Goal: Task Accomplishment & Management: Use online tool/utility

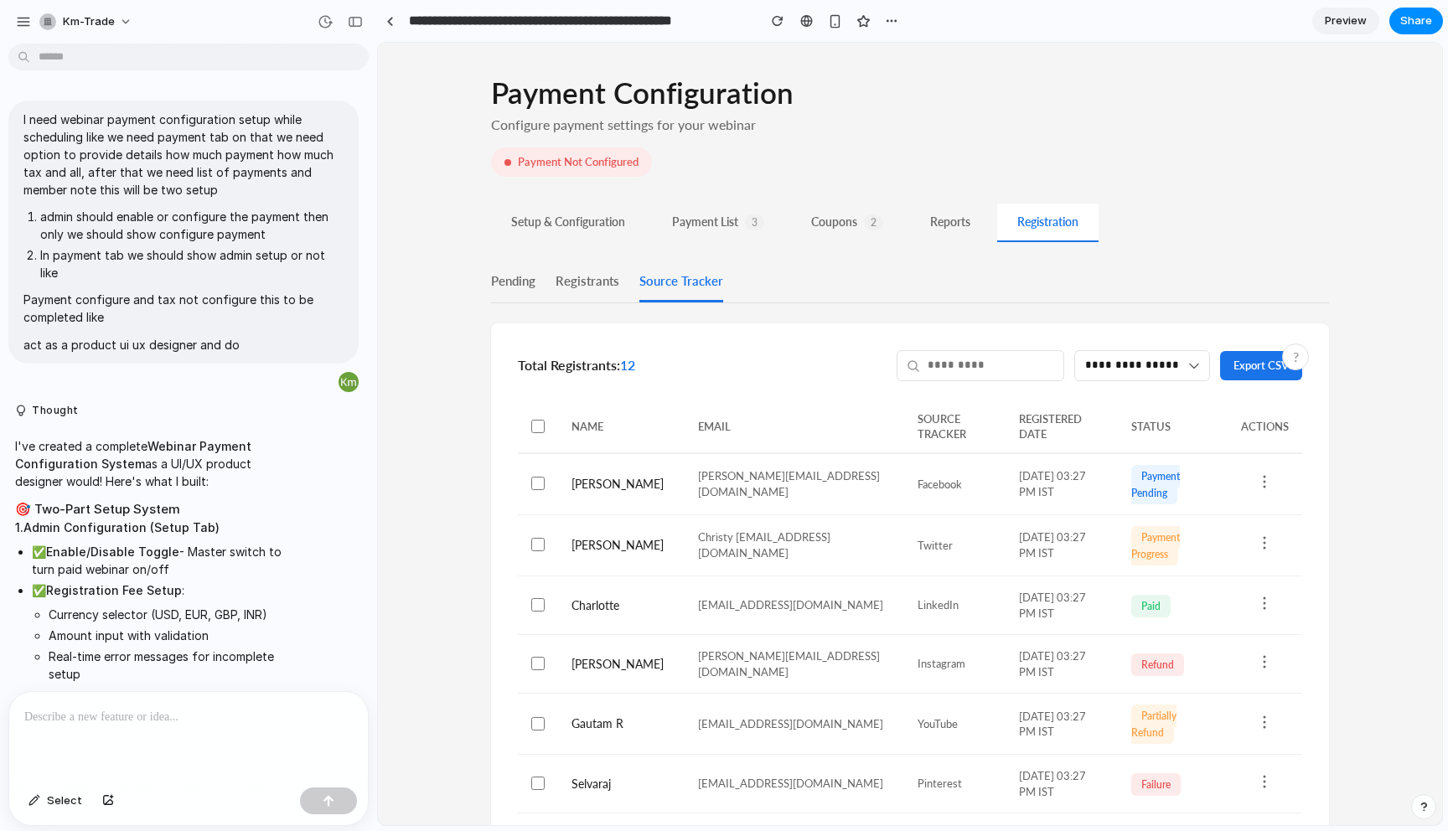
scroll to position [13228, 0]
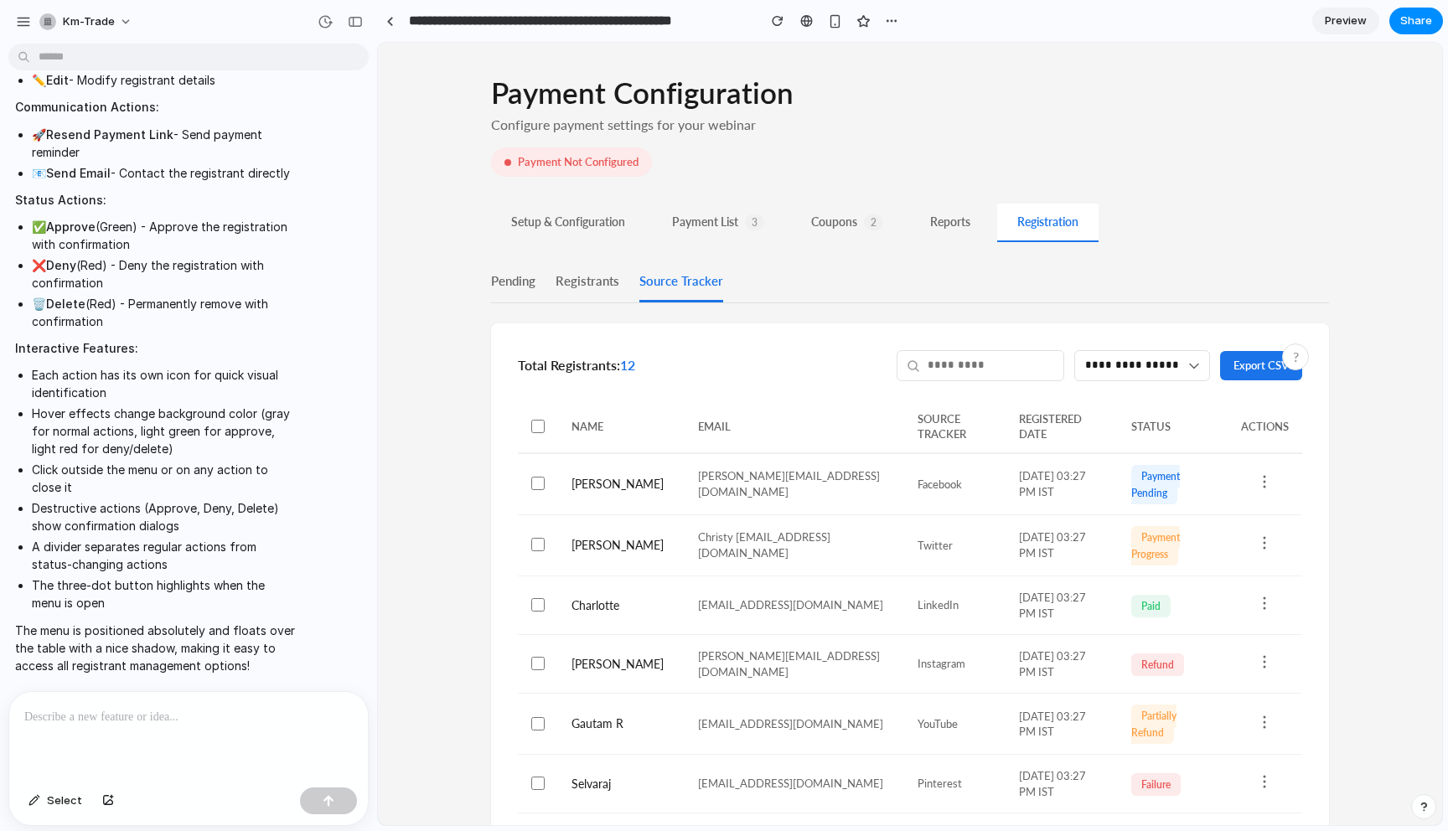
click at [524, 231] on button "Setup & Configuration" at bounding box center [568, 223] width 154 height 39
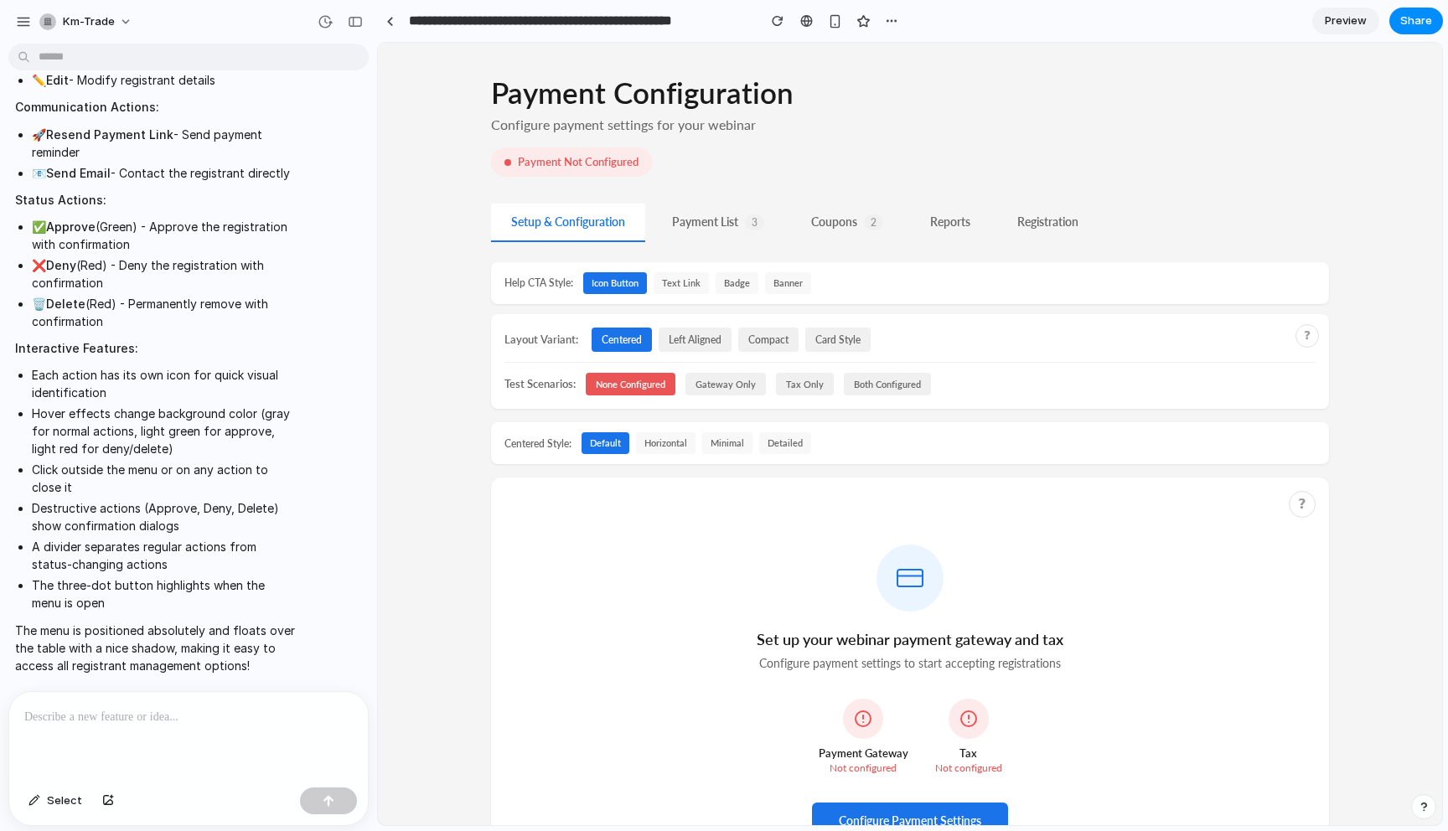
click at [720, 444] on button "minimal" at bounding box center [727, 444] width 50 height 22
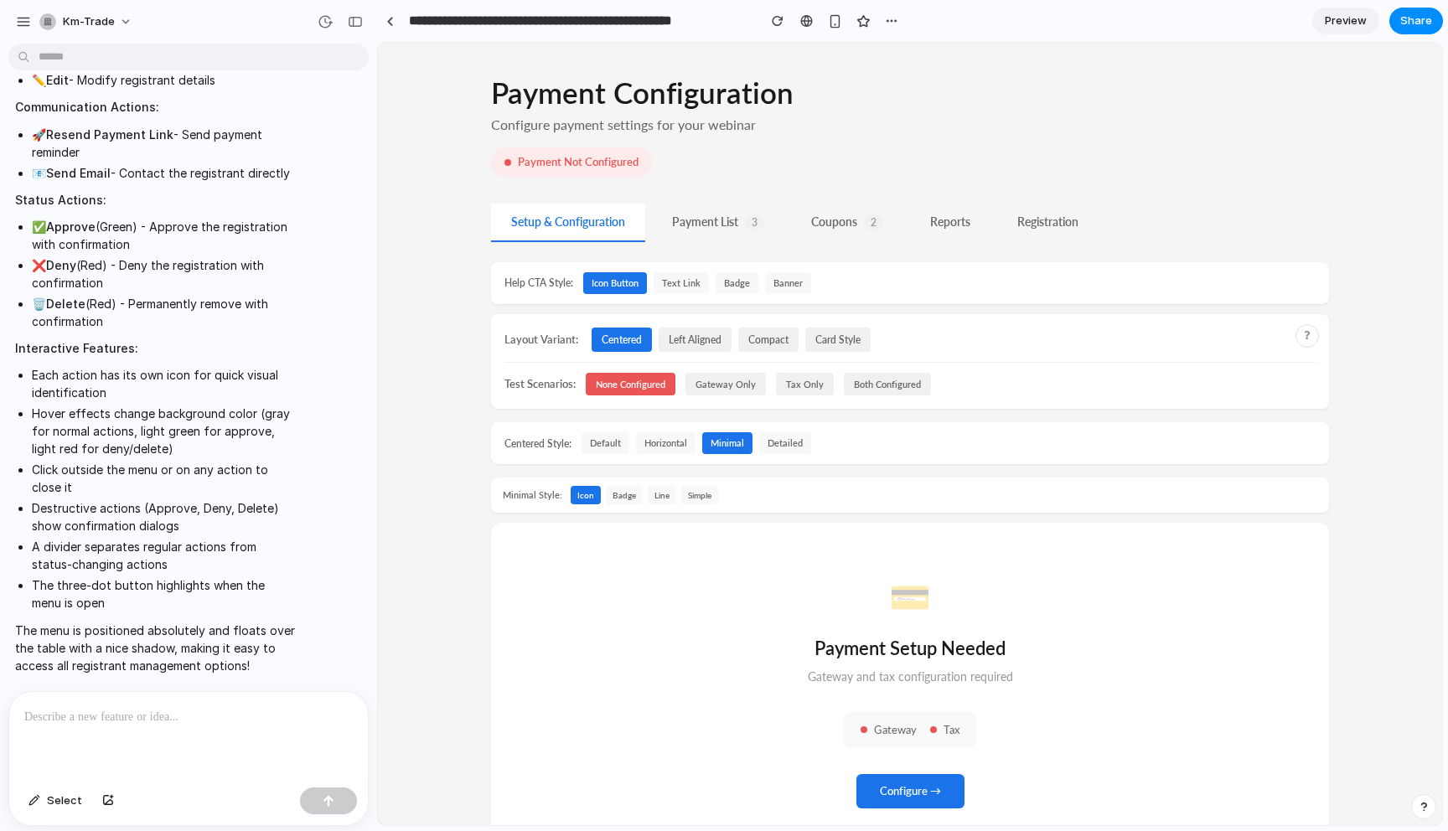
click at [741, 385] on button "Gateway Only" at bounding box center [726, 384] width 80 height 23
click at [640, 386] on button "None Configured" at bounding box center [631, 384] width 90 height 23
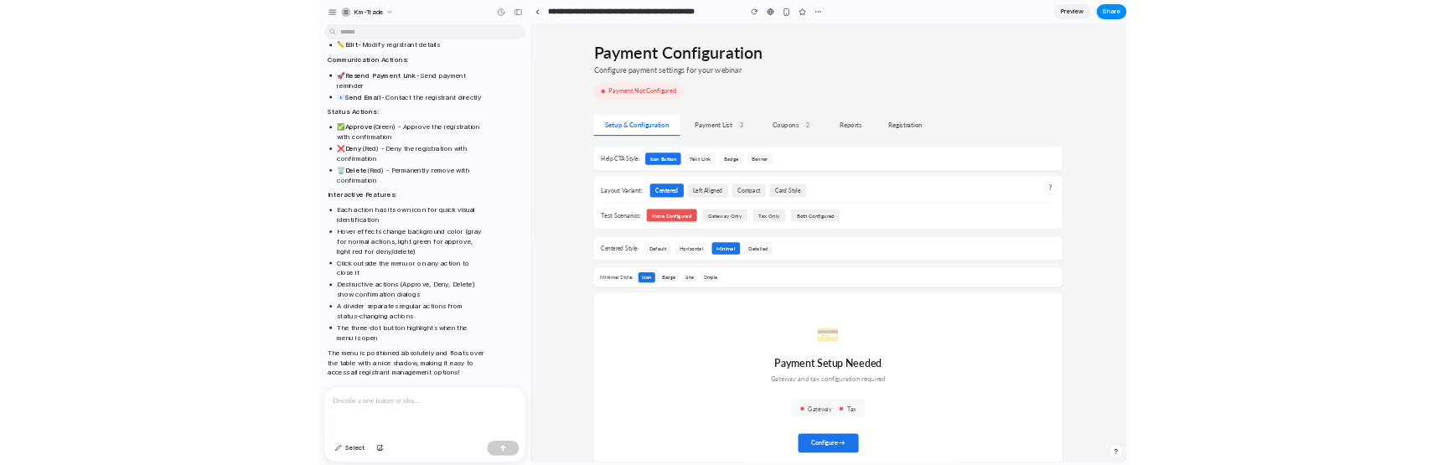
scroll to position [68, 0]
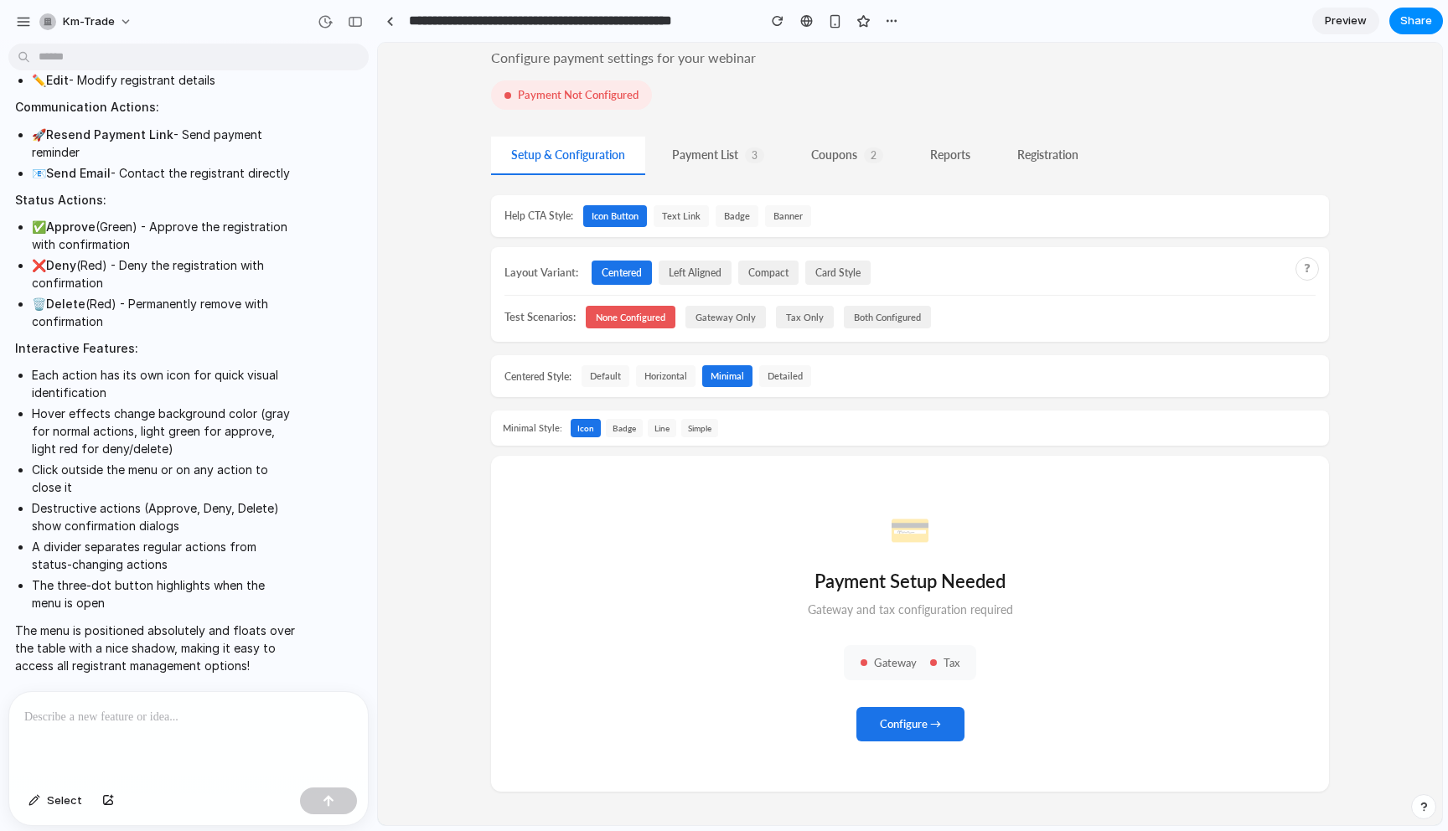
click at [629, 308] on button "None Configured" at bounding box center [631, 317] width 90 height 23
click at [899, 319] on button "Both Configured" at bounding box center [887, 317] width 87 height 23
click at [654, 319] on button "None Configured" at bounding box center [631, 317] width 90 height 23
click at [606, 370] on button "default" at bounding box center [606, 376] width 48 height 22
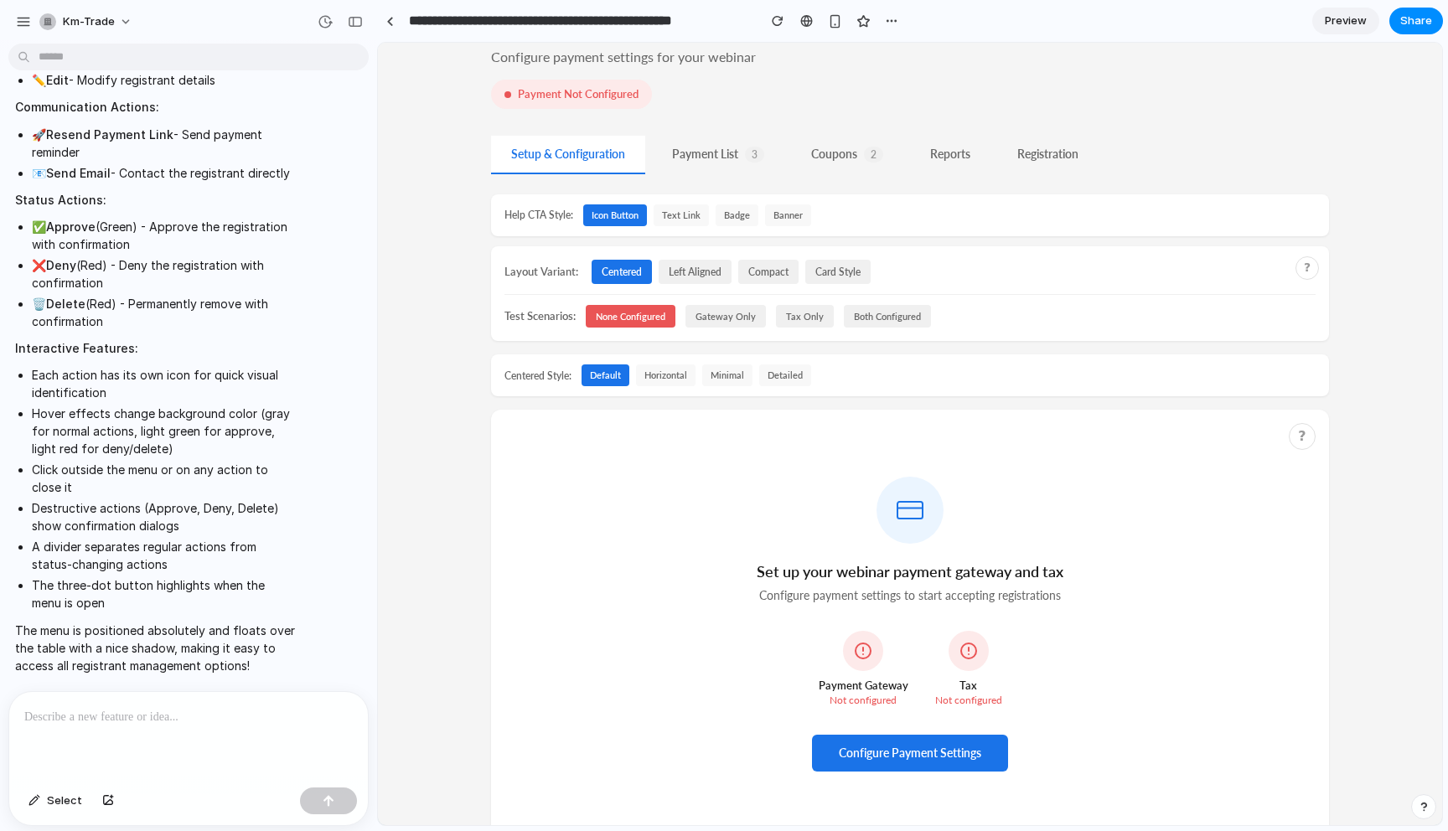
click at [814, 603] on p "Configure payment settings to start accepting registrations" at bounding box center [910, 596] width 335 height 17
copy div "Configure payment settings to start accepting registrations"
click at [704, 693] on div "Payment Gateway Not configured Tax Not configured" at bounding box center [910, 669] width 785 height 77
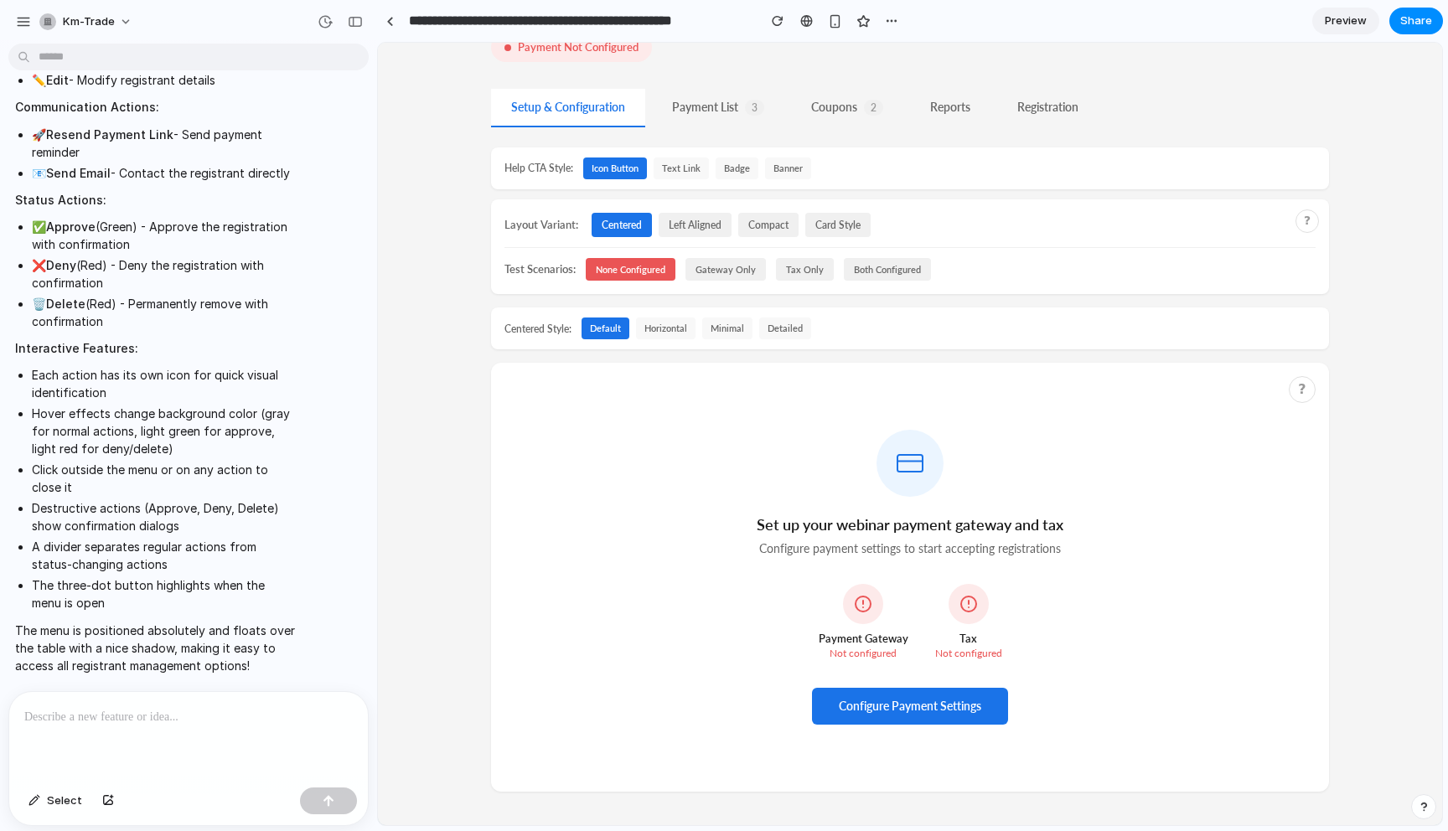
scroll to position [115, 0]
click at [781, 326] on button "detailed" at bounding box center [785, 329] width 52 height 22
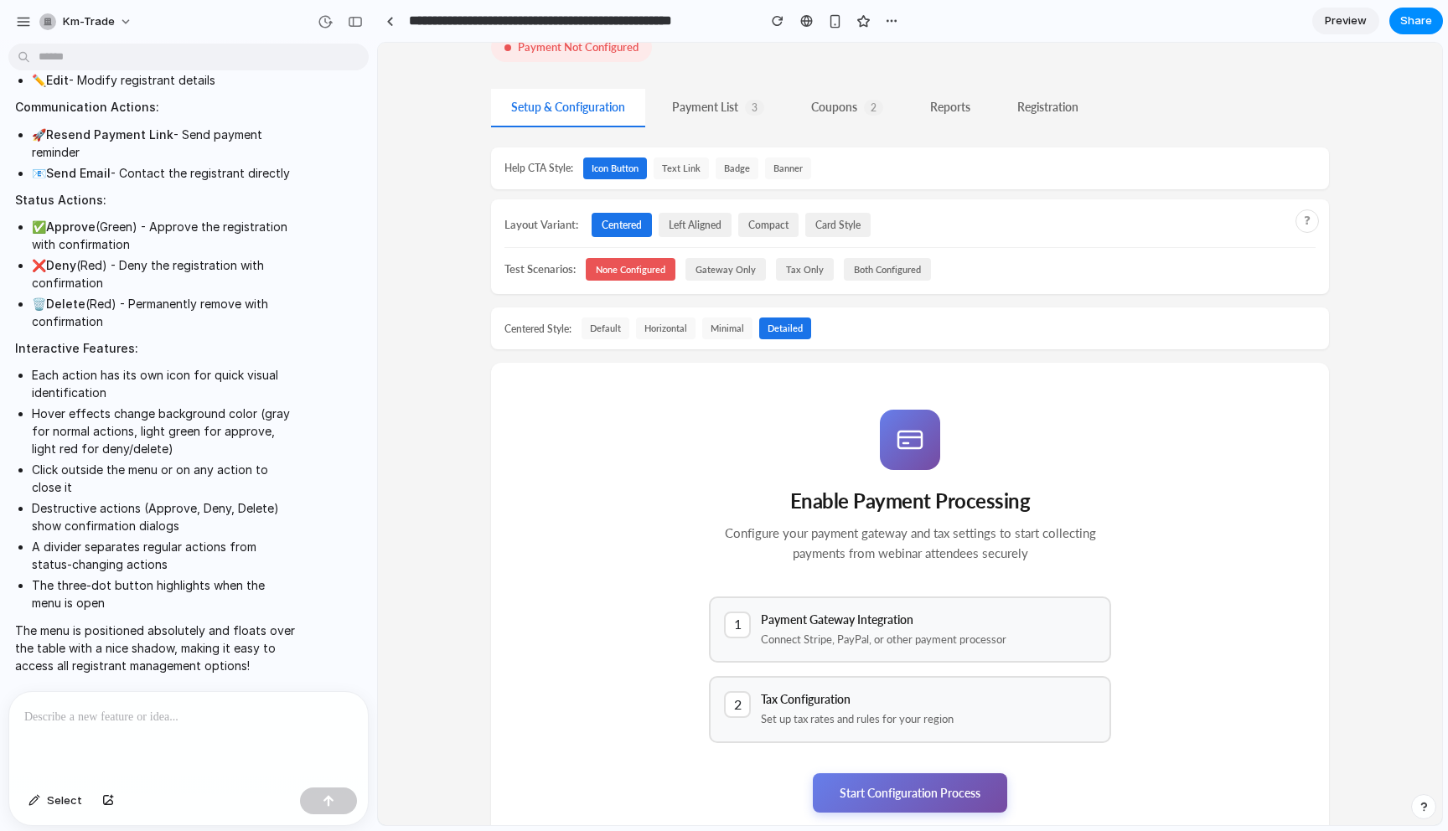
click at [730, 329] on button "minimal" at bounding box center [727, 329] width 50 height 22
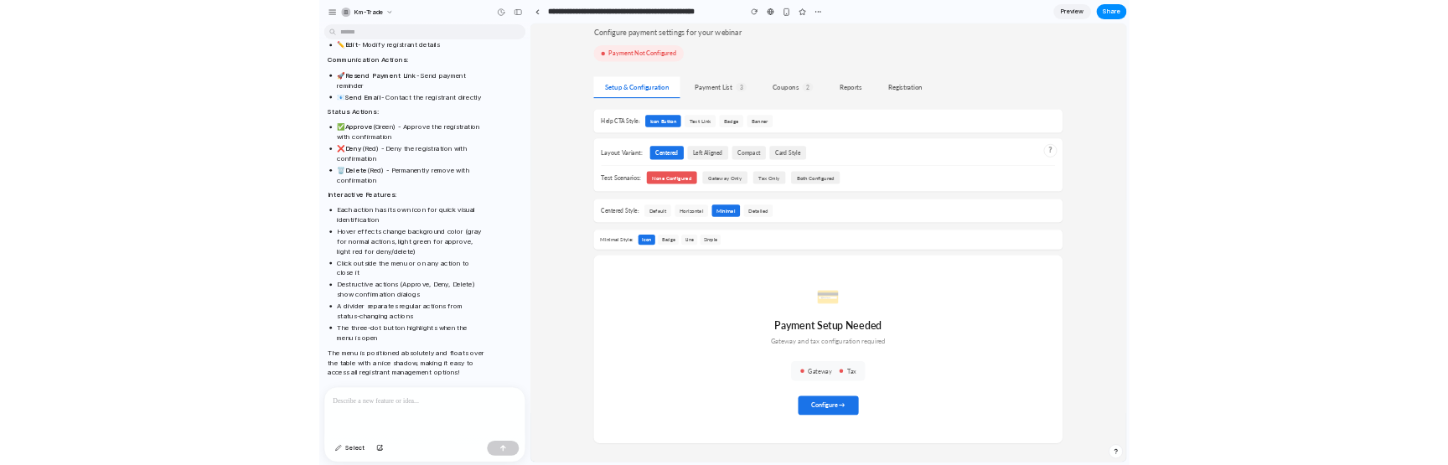
scroll to position [68, 0]
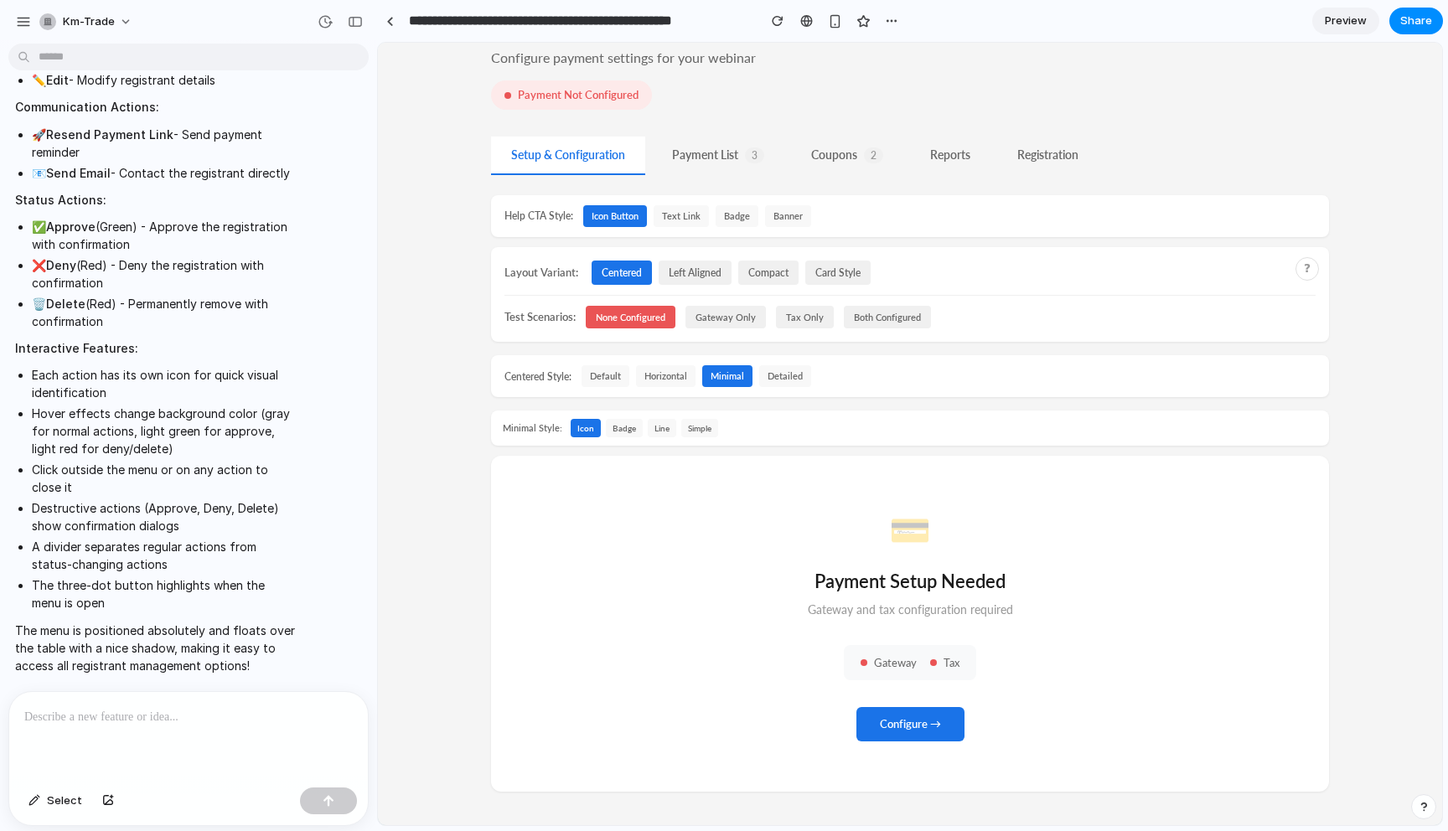
click at [727, 320] on button "Gateway Only" at bounding box center [726, 317] width 80 height 23
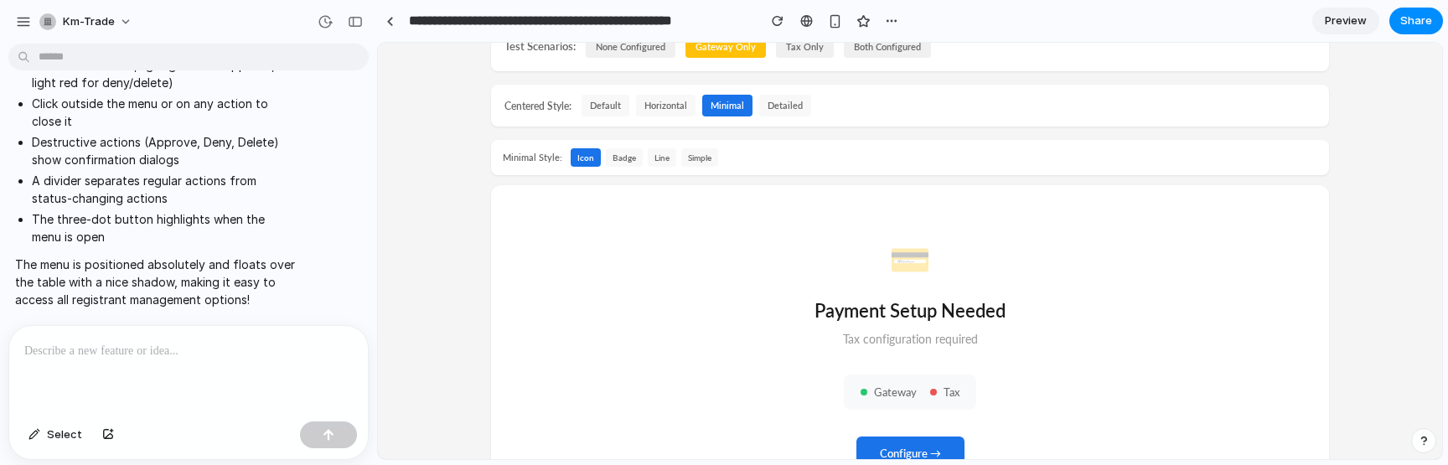
scroll to position [434, 0]
